Goal: Information Seeking & Learning: Learn about a topic

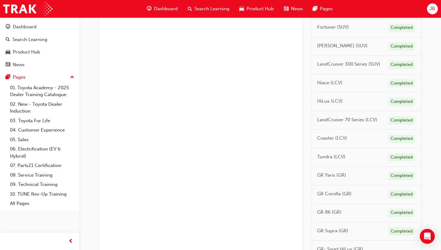
scroll to position [327, 0]
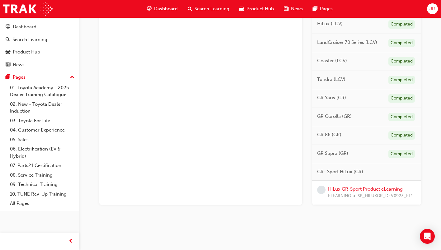
click at [370, 189] on link "HiLux GR-Sport Product eLearning" at bounding box center [365, 190] width 75 height 6
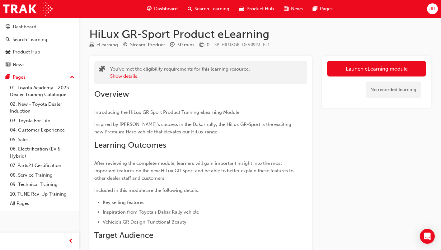
click at [350, 72] on link "Launch eLearning module" at bounding box center [376, 69] width 99 height 16
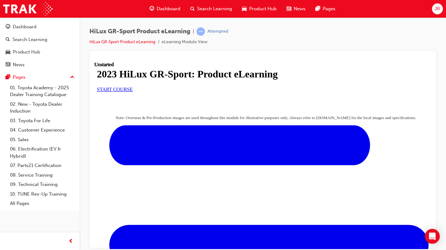
click at [133, 92] on span "START COURSE" at bounding box center [115, 89] width 36 height 5
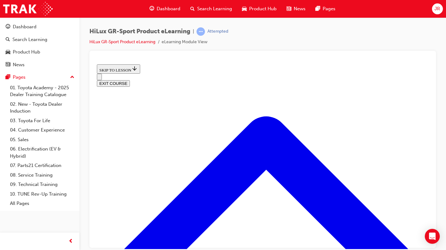
scroll to position [300, 0]
drag, startPoint x: 205, startPoint y: 168, endPoint x: 212, endPoint y: 165, distance: 7.8
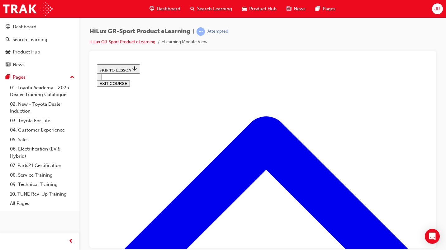
scroll to position [461, 0]
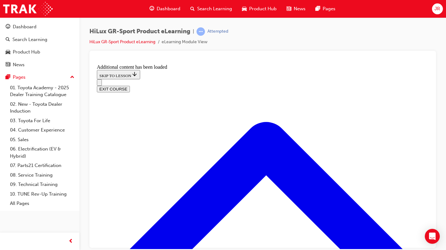
scroll to position [620, 0]
drag, startPoint x: 242, startPoint y: 139, endPoint x: 289, endPoint y: 174, distance: 59.4
drag, startPoint x: 240, startPoint y: 169, endPoint x: 276, endPoint y: 199, distance: 46.9
drag, startPoint x: 211, startPoint y: 170, endPoint x: 245, endPoint y: 171, distance: 34.6
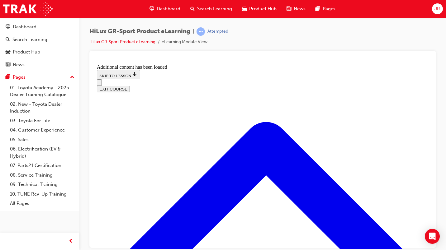
drag, startPoint x: 226, startPoint y: 140, endPoint x: 255, endPoint y: 138, distance: 29.0
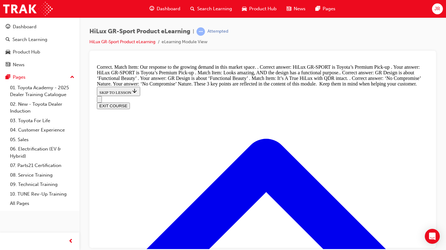
scroll to position [772, 0]
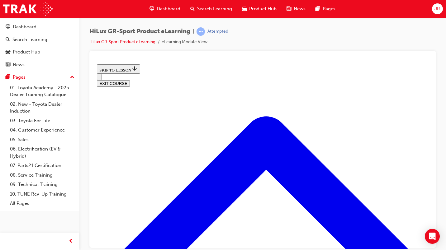
scroll to position [206, 0]
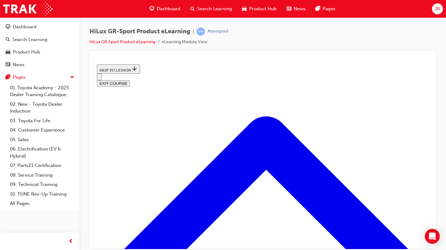
scroll to position [13, 0]
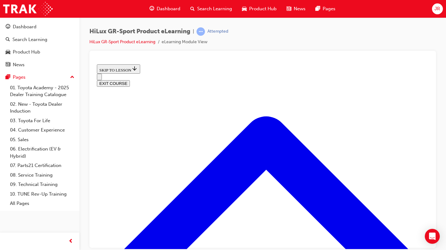
scroll to position [297, 0]
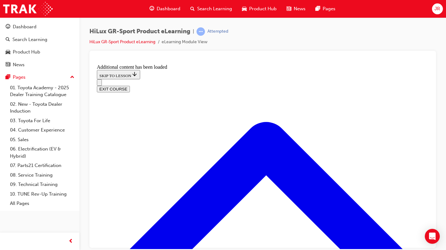
scroll to position [425, 0]
radio input "true"
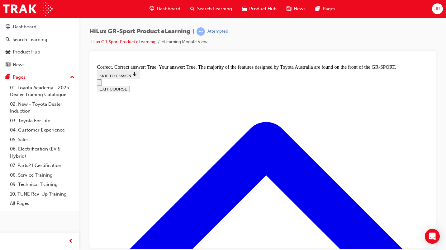
scroll to position [706, 0]
radio input "true"
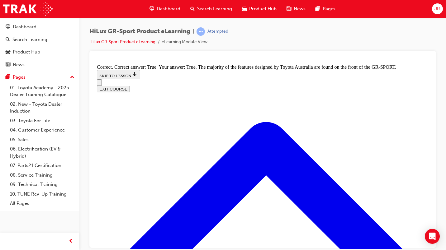
radio input "true"
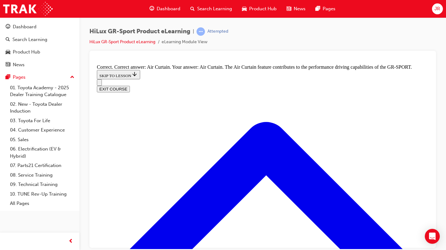
radio input "true"
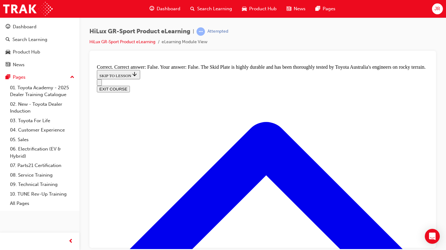
scroll to position [19, 0]
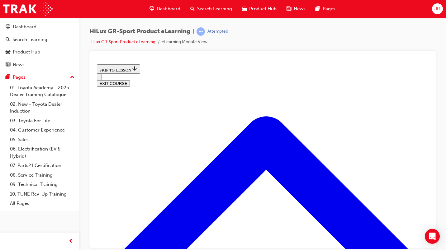
scroll to position [42, 0]
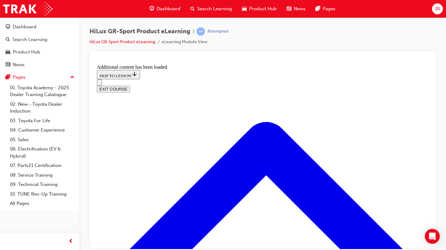
scroll to position [253, 0]
radio input "true"
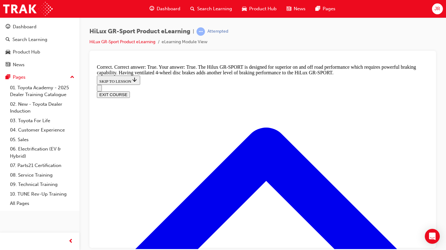
scroll to position [409, 0]
drag, startPoint x: 315, startPoint y: 215, endPoint x: 314, endPoint y: 218, distance: 3.1
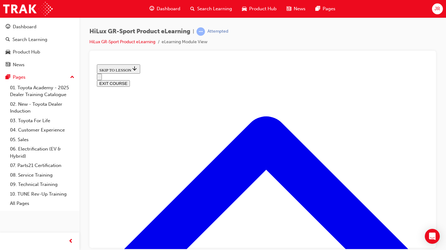
scroll to position [576, 0]
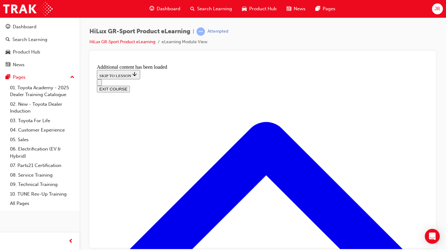
scroll to position [735, 0]
checkbox input "true"
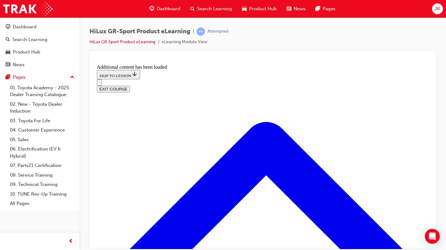
checkbox input "true"
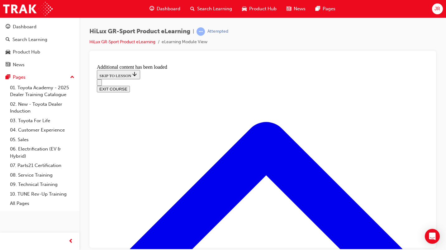
checkbox input "true"
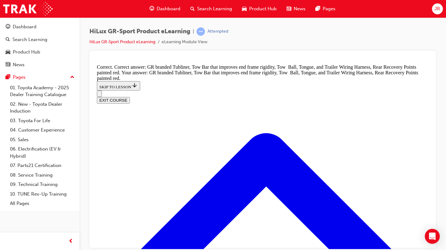
scroll to position [890, 0]
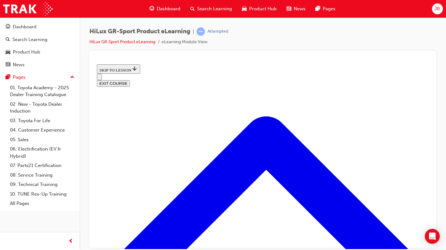
scroll to position [175, 0]
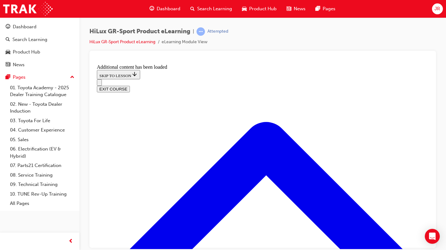
scroll to position [428, 0]
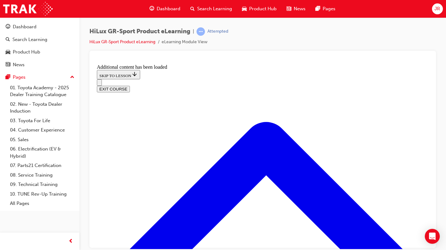
checkbox input "true"
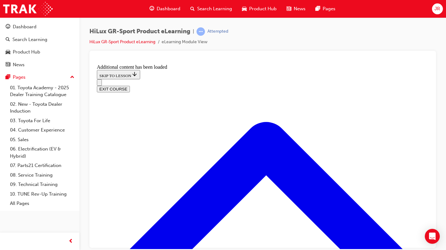
scroll to position [668, 0]
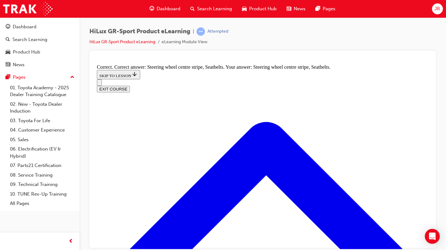
radio input "true"
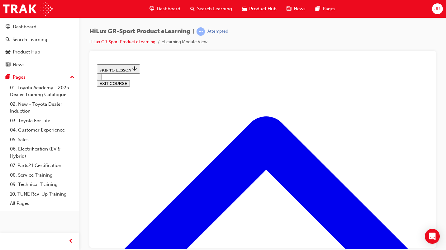
scroll to position [269, 0]
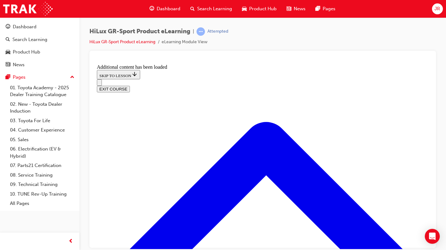
scroll to position [398, 0]
radio input "true"
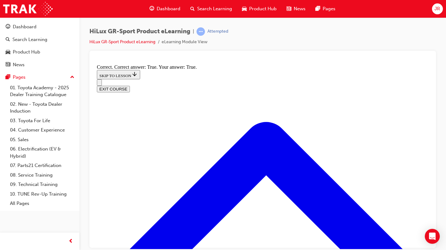
scroll to position [510, 0]
drag, startPoint x: 308, startPoint y: 198, endPoint x: 307, endPoint y: 195, distance: 3.8
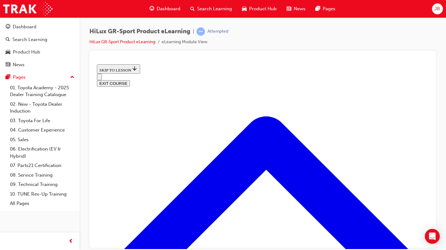
scroll to position [362, 0]
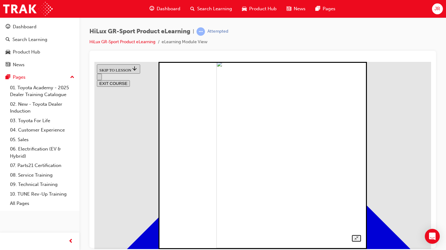
click at [245, 145] on img at bounding box center [310, 155] width 188 height 188
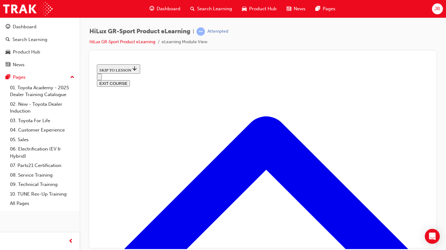
scroll to position [772, 0]
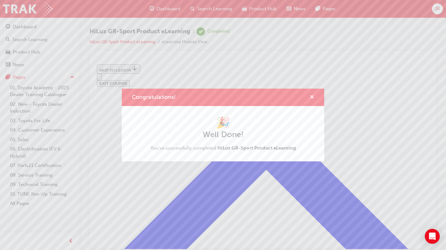
click at [312, 96] on span "cross-icon" at bounding box center [312, 98] width 5 height 6
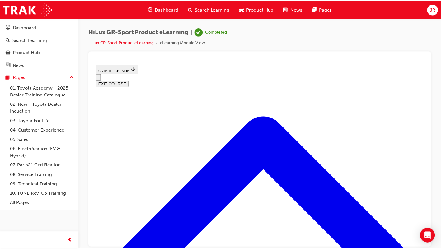
scroll to position [90, 0]
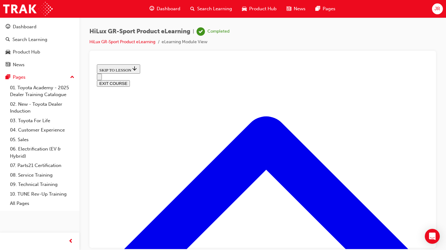
click at [41, 30] on div "Dashboard" at bounding box center [40, 27] width 68 height 8
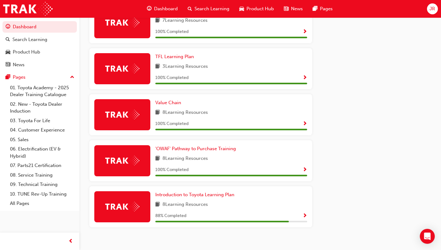
scroll to position [354, 0]
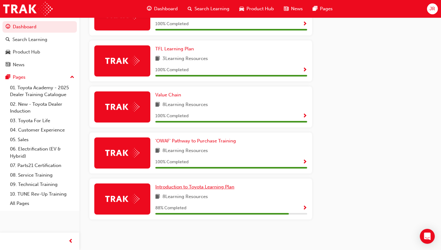
click at [211, 187] on span "Introduction to Toyota Learning Plan" at bounding box center [194, 187] width 79 height 6
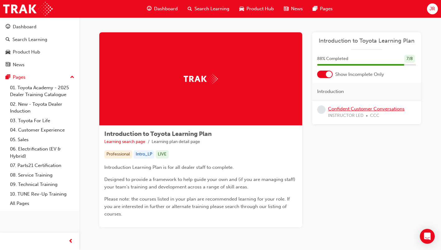
click at [364, 109] on link "Confident Customer Conversations" at bounding box center [366, 109] width 77 height 6
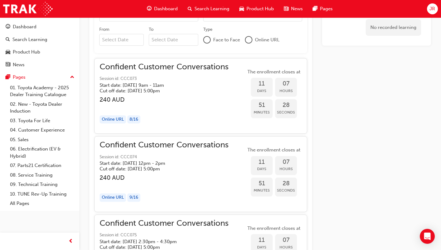
scroll to position [436, 0]
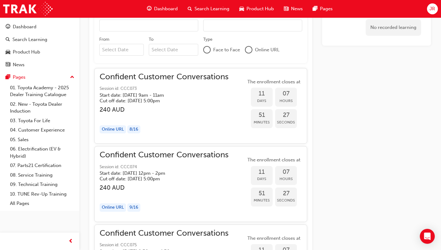
drag, startPoint x: 20, startPoint y: 29, endPoint x: 22, endPoint y: 27, distance: 3.4
click at [20, 29] on div "Dashboard" at bounding box center [25, 26] width 24 height 7
